Goal: Transaction & Acquisition: Purchase product/service

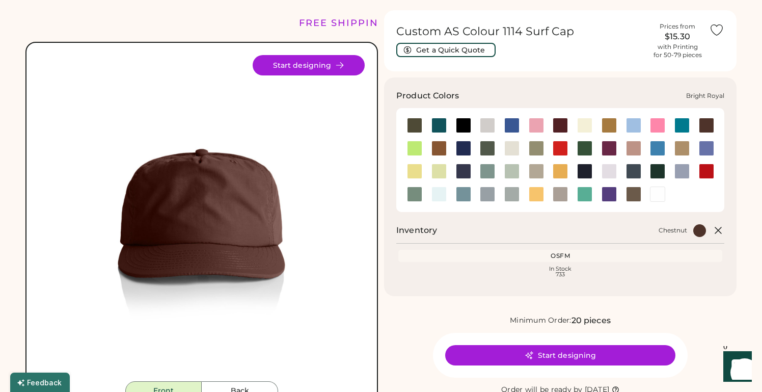
scroll to position [30, 0]
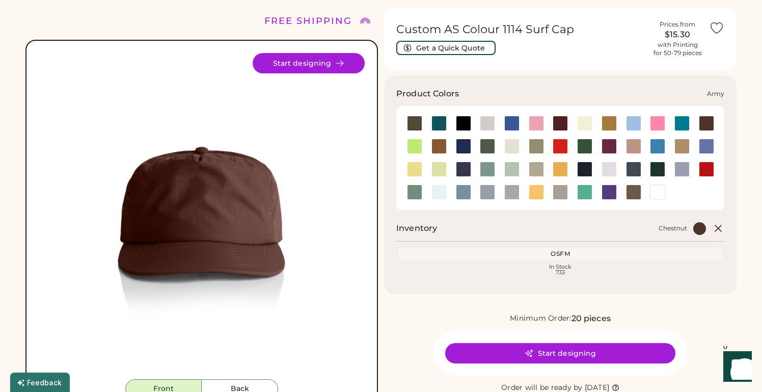
click at [413, 124] on div at bounding box center [414, 123] width 15 height 15
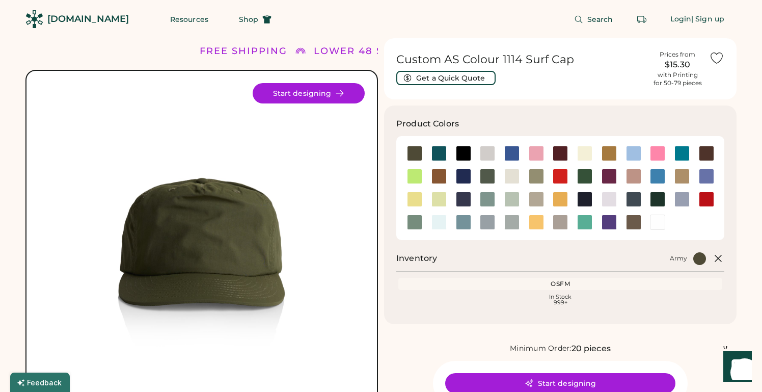
click at [78, 21] on div "[DOMAIN_NAME]" at bounding box center [87, 19] width 81 height 13
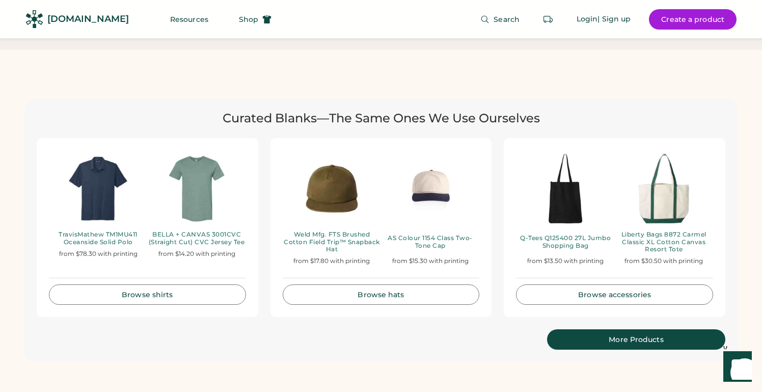
scroll to position [2052, 0]
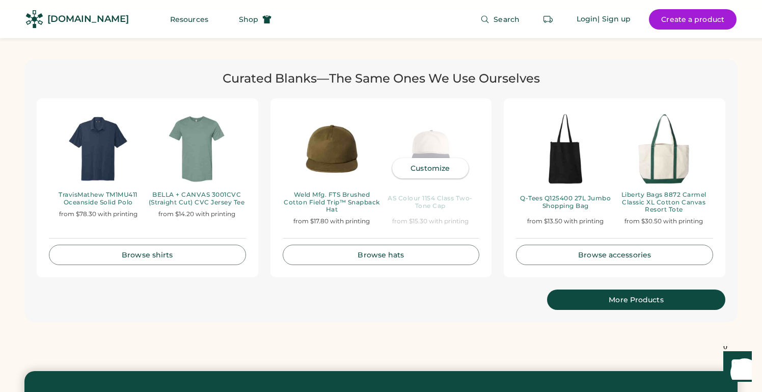
click at [422, 164] on link "Customize" at bounding box center [430, 168] width 76 height 20
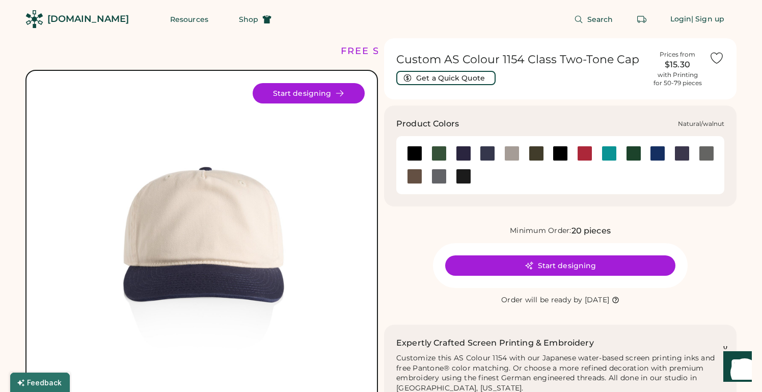
click at [416, 176] on div at bounding box center [414, 176] width 15 height 15
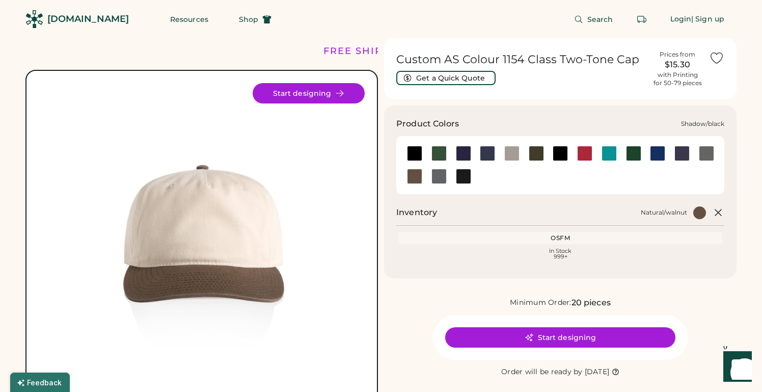
click at [437, 183] on div at bounding box center [438, 176] width 15 height 15
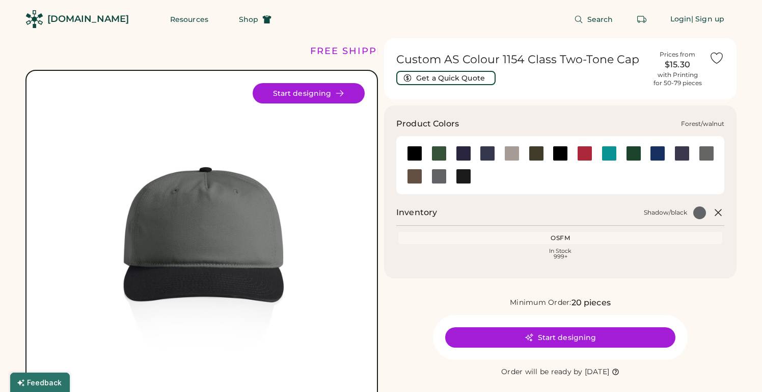
click at [435, 150] on div at bounding box center [438, 153] width 15 height 15
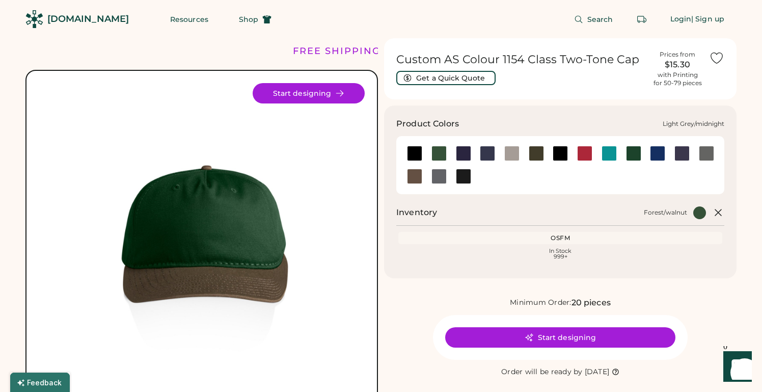
click at [469, 154] on div at bounding box center [463, 153] width 15 height 15
click at [490, 154] on div at bounding box center [487, 153] width 15 height 15
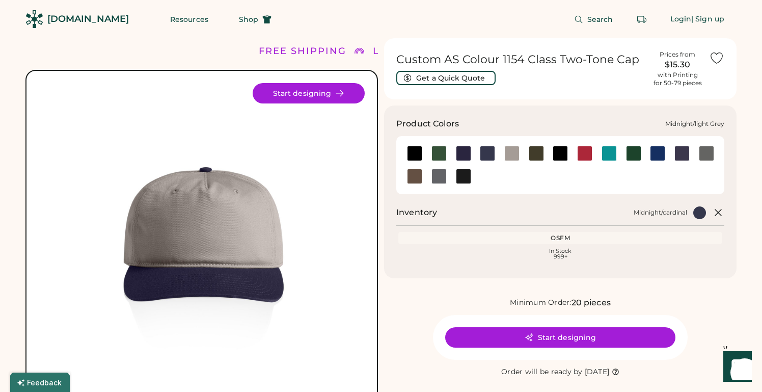
click at [506, 155] on div at bounding box center [511, 153] width 15 height 15
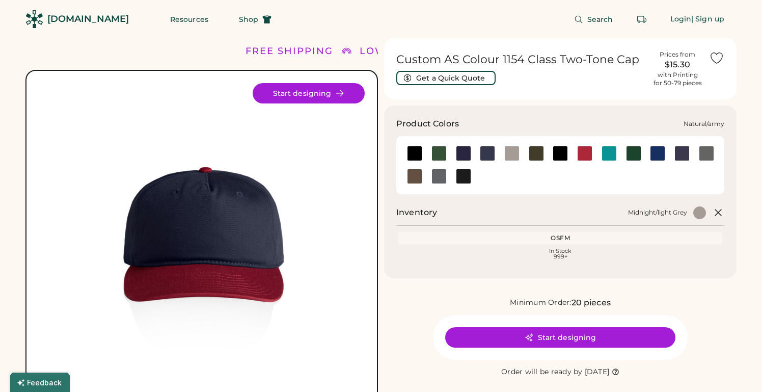
click at [528, 152] on div at bounding box center [535, 153] width 24 height 15
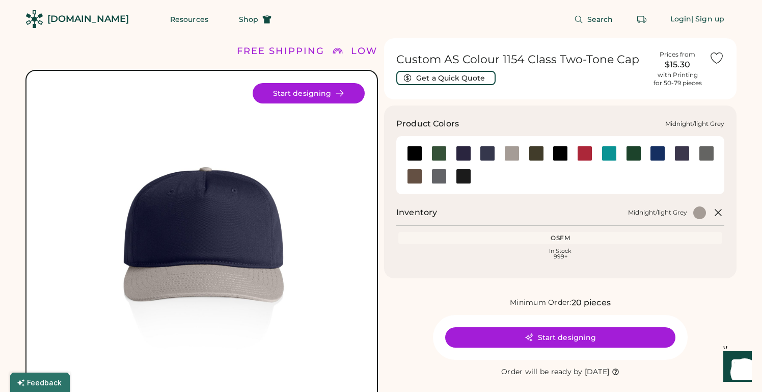
click at [508, 157] on div at bounding box center [511, 153] width 15 height 15
click at [532, 158] on div at bounding box center [536, 153] width 15 height 15
click at [561, 159] on div at bounding box center [559, 153] width 15 height 15
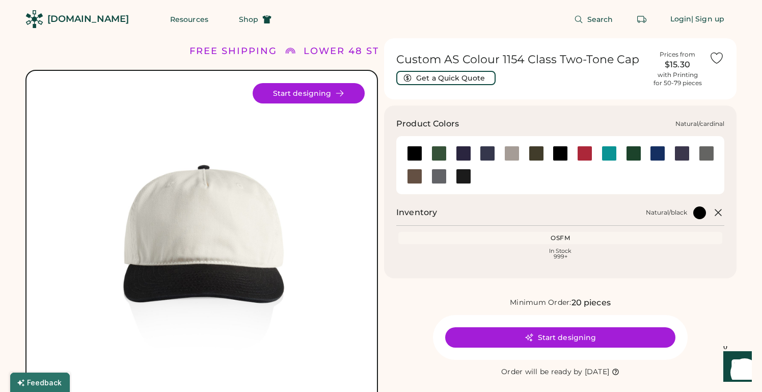
click at [584, 156] on div at bounding box center [584, 153] width 15 height 15
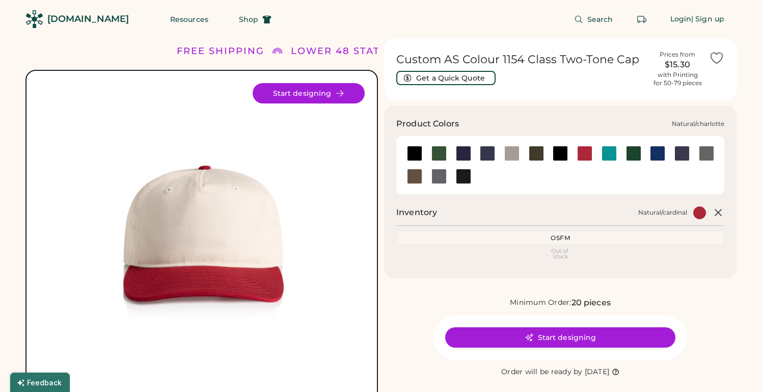
click at [612, 155] on div at bounding box center [608, 153] width 15 height 15
click at [628, 155] on div at bounding box center [633, 153] width 15 height 15
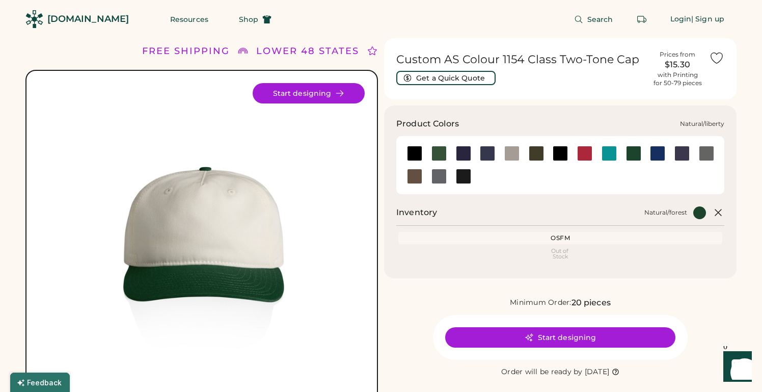
click at [659, 153] on div at bounding box center [657, 153] width 15 height 15
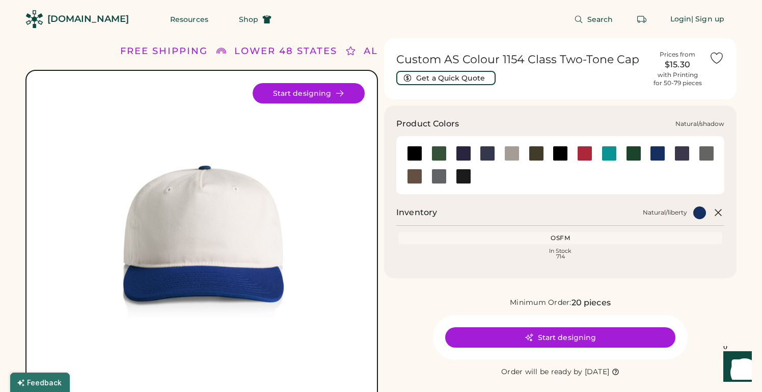
click at [695, 152] on div at bounding box center [706, 153] width 24 height 15
click at [698, 152] on div at bounding box center [706, 153] width 24 height 15
click at [236, 26] on button "Shop" at bounding box center [255, 19] width 57 height 20
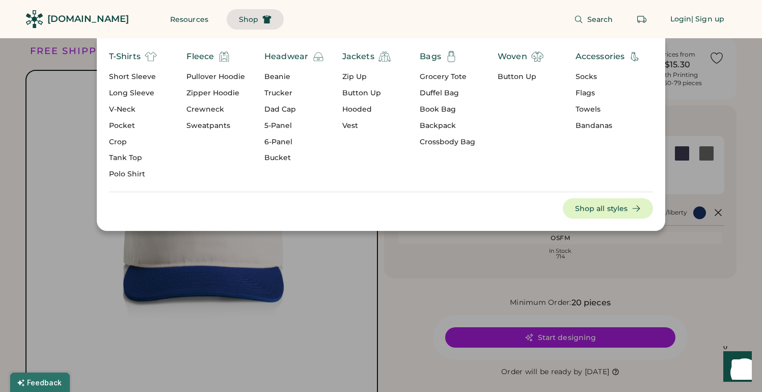
click at [286, 127] on div "5-Panel" at bounding box center [294, 126] width 60 height 10
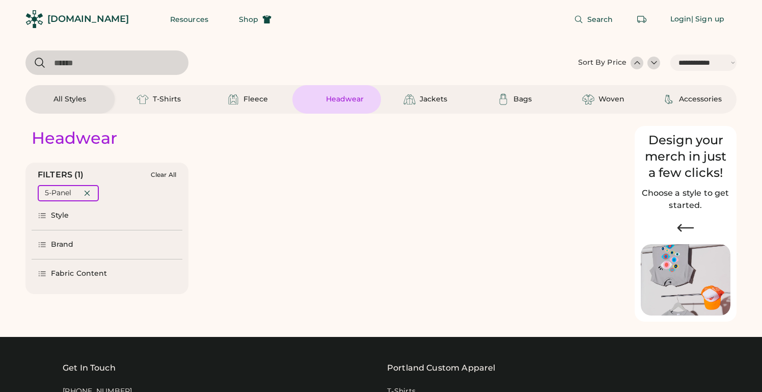
select select "*****"
select select "*"
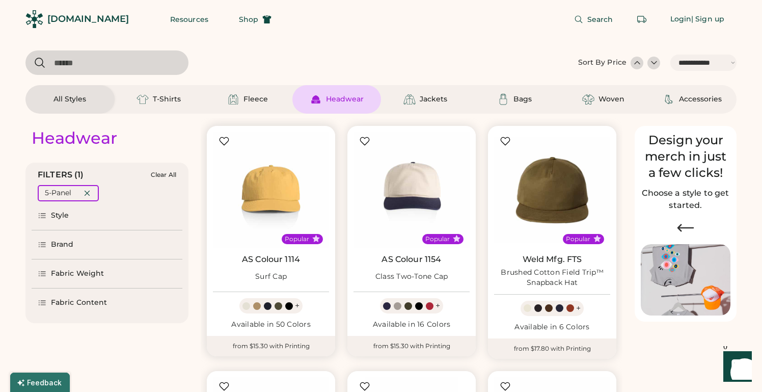
scroll to position [51, 0]
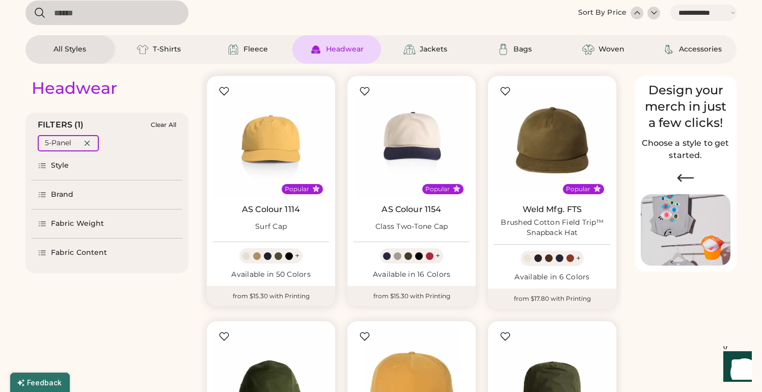
select select "*****"
select select "*"
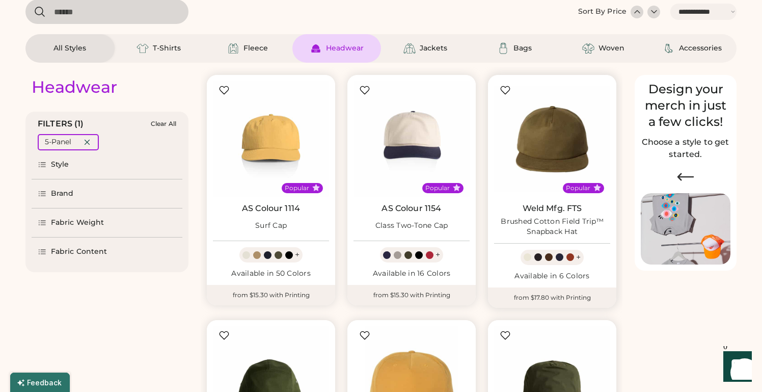
click at [561, 209] on link "Weld Mfg. FTS" at bounding box center [552, 208] width 60 height 10
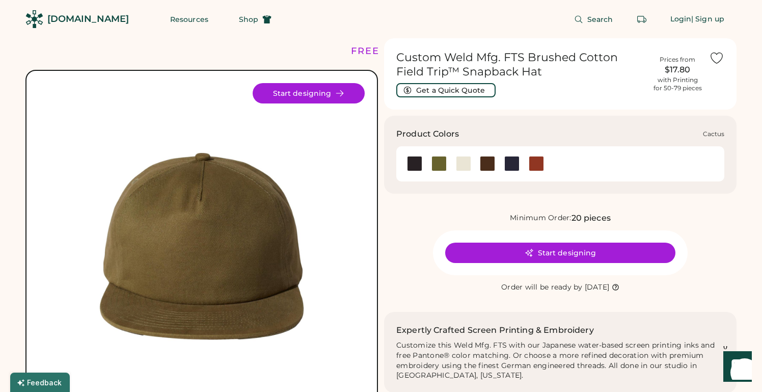
click at [433, 166] on div at bounding box center [438, 163] width 15 height 15
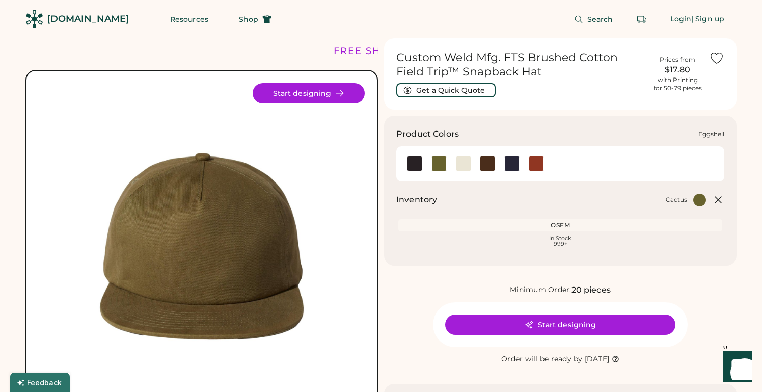
click at [474, 162] on div at bounding box center [463, 163] width 24 height 15
click at [489, 166] on div at bounding box center [487, 163] width 15 height 15
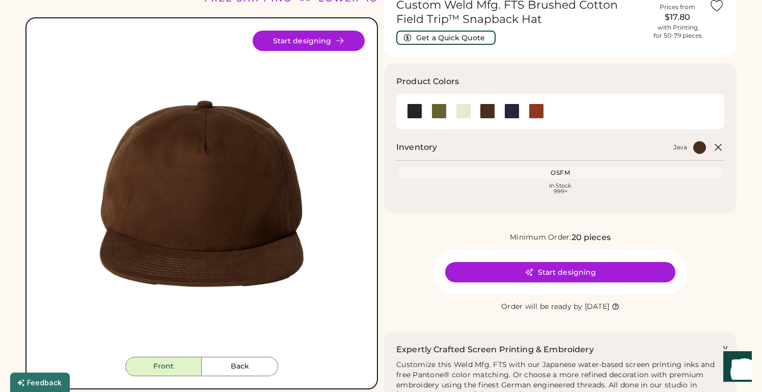
scroll to position [126, 0]
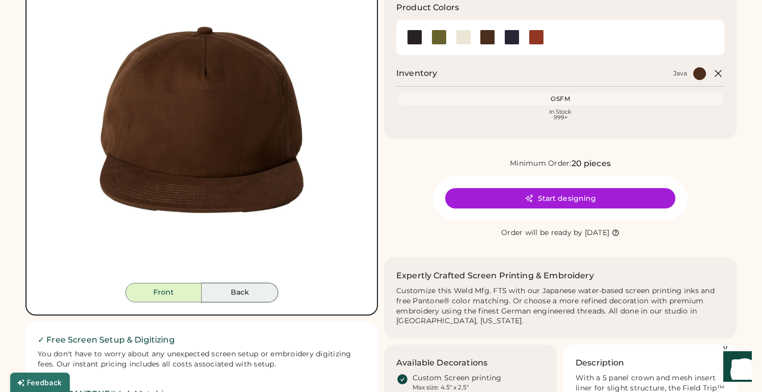
click at [247, 289] on button "Back" at bounding box center [240, 292] width 76 height 19
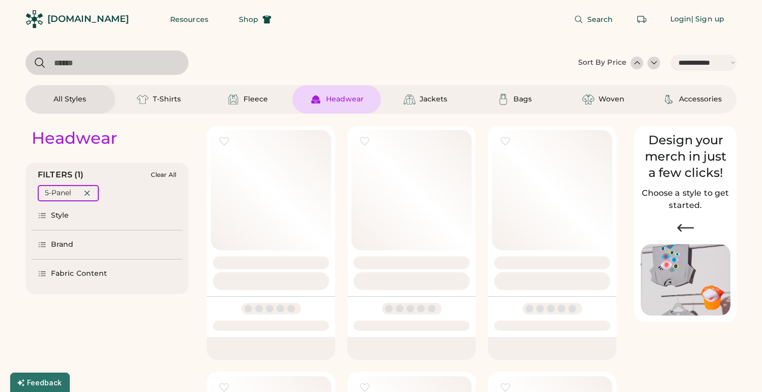
select select "*****"
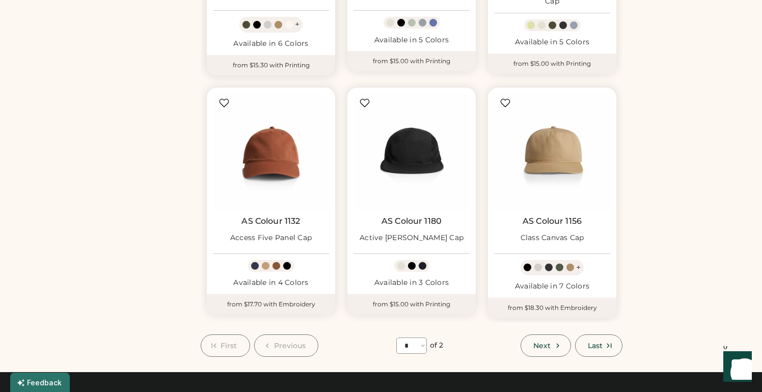
scroll to position [805, 0]
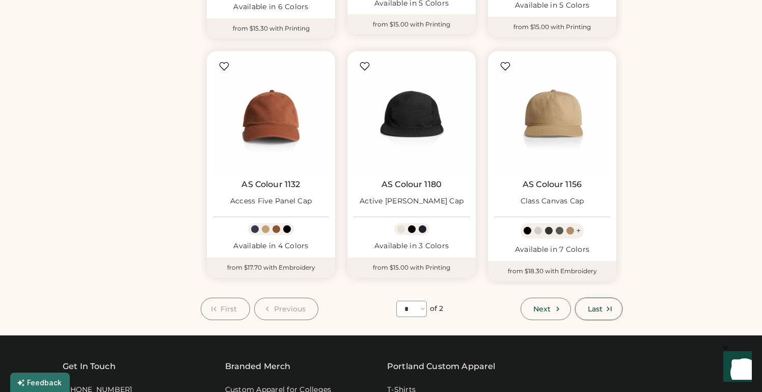
click at [595, 305] on span "Last" at bounding box center [595, 308] width 15 height 7
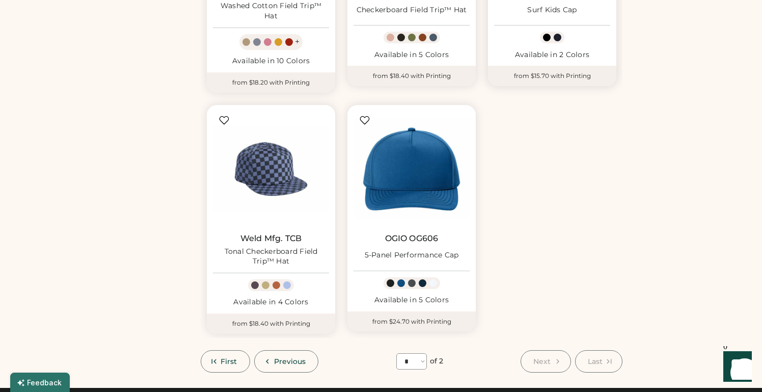
scroll to position [932, 0]
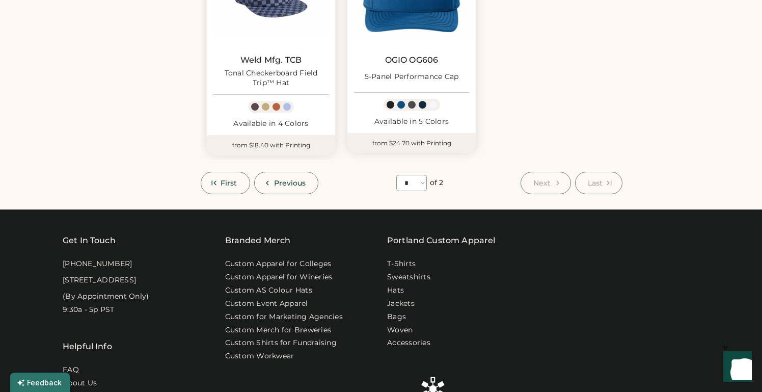
click at [540, 190] on button "Next" at bounding box center [545, 183] width 50 height 22
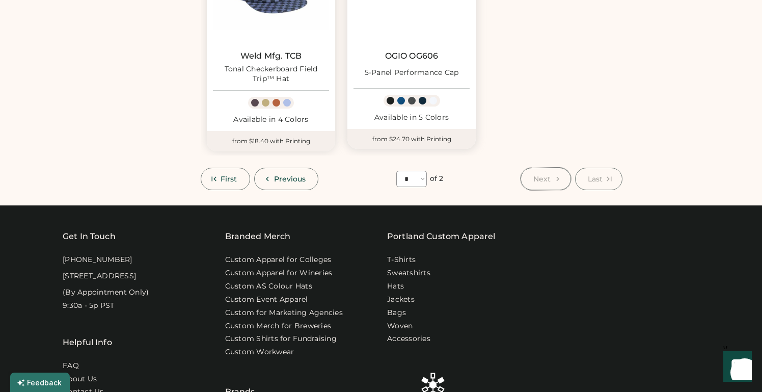
scroll to position [1004, 0]
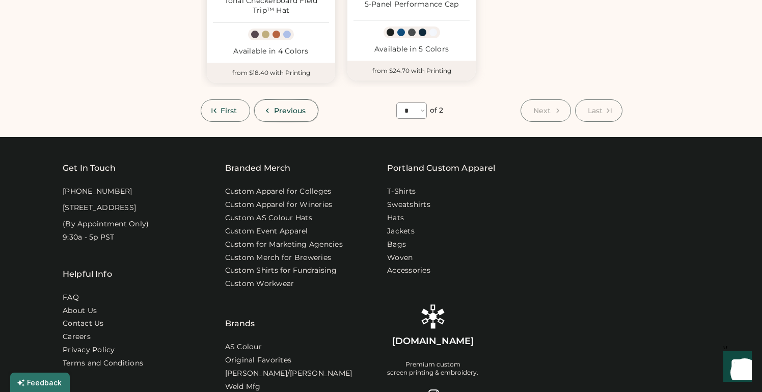
click at [282, 113] on button "Previous" at bounding box center [286, 110] width 65 height 22
select select "*"
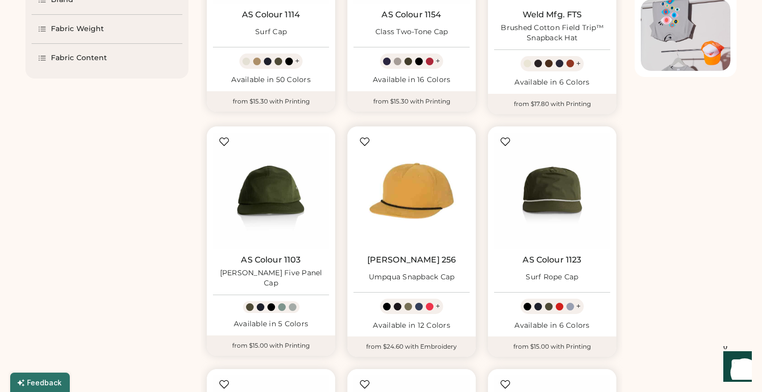
scroll to position [0, 0]
